Goal: Consume media (video, audio): Consume media (video, audio)

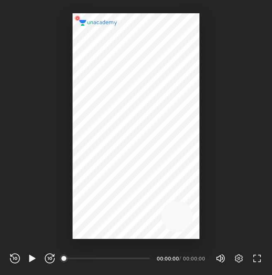
scroll to position [275, 272]
click at [50, 258] on icon "button" at bounding box center [50, 259] width 10 height 10
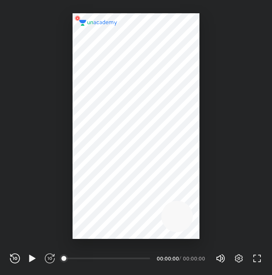
click at [50, 258] on icon "button" at bounding box center [50, 259] width 10 height 10
drag, startPoint x: 63, startPoint y: 257, endPoint x: 124, endPoint y: 256, distance: 61.0
click at [124, 258] on div "00:00" at bounding box center [108, 259] width 86 height 2
click at [110, 259] on div "00:00" at bounding box center [108, 259] width 86 height 8
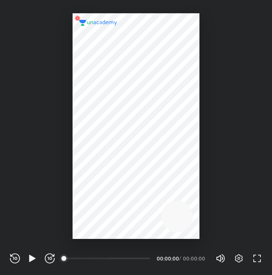
click at [110, 259] on div "00:00" at bounding box center [108, 259] width 86 height 8
